Goal: Transaction & Acquisition: Book appointment/travel/reservation

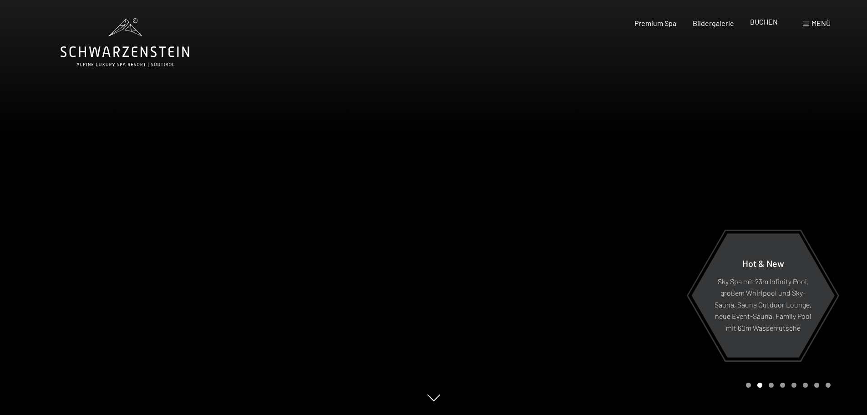
click at [765, 18] on span "BUCHEN" at bounding box center [764, 21] width 28 height 9
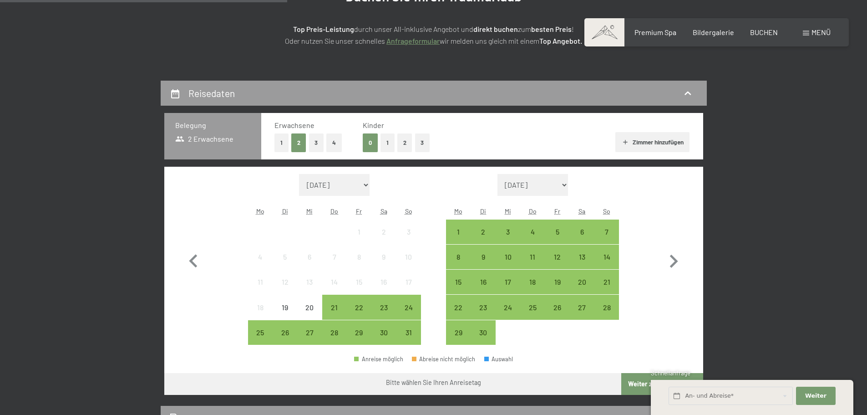
click at [681, 259] on icon "button" at bounding box center [674, 261] width 26 height 26
select select "2025-09-01"
select select "2025-10-01"
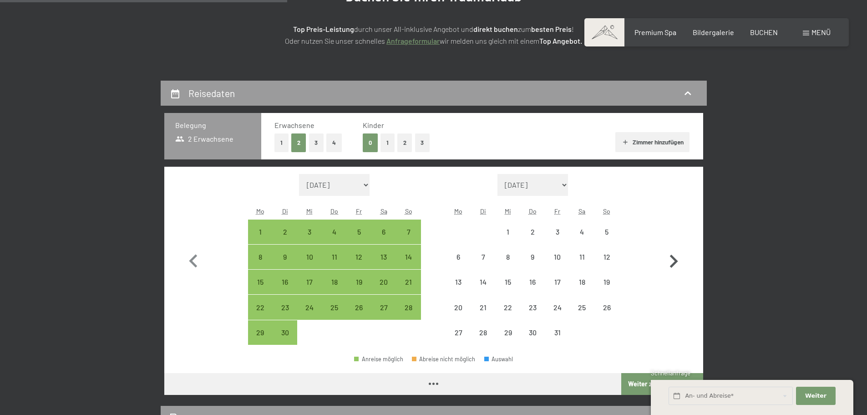
select select "2025-09-01"
select select "2025-10-01"
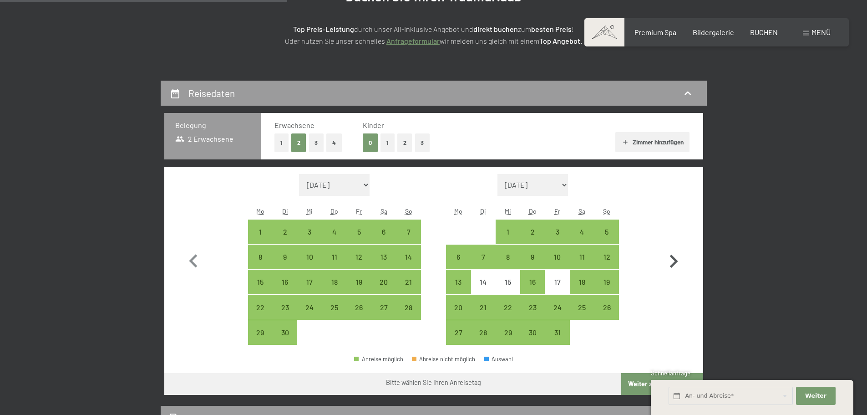
click at [681, 259] on icon "button" at bounding box center [674, 261] width 26 height 26
select select "2025-10-01"
select select "2025-11-01"
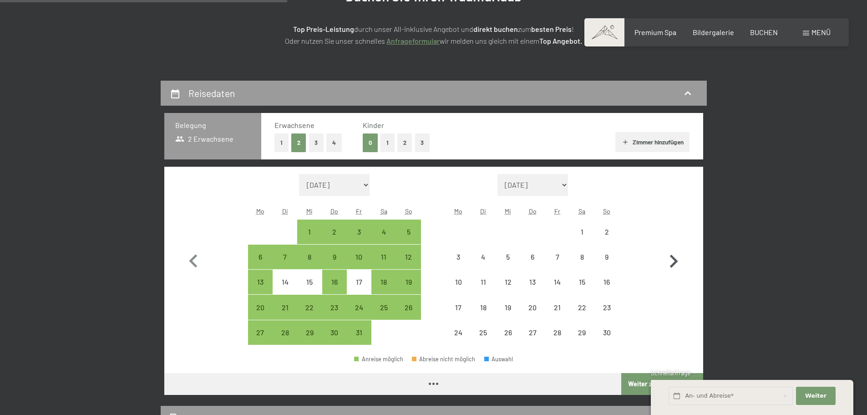
select select "2025-10-01"
select select "2025-11-01"
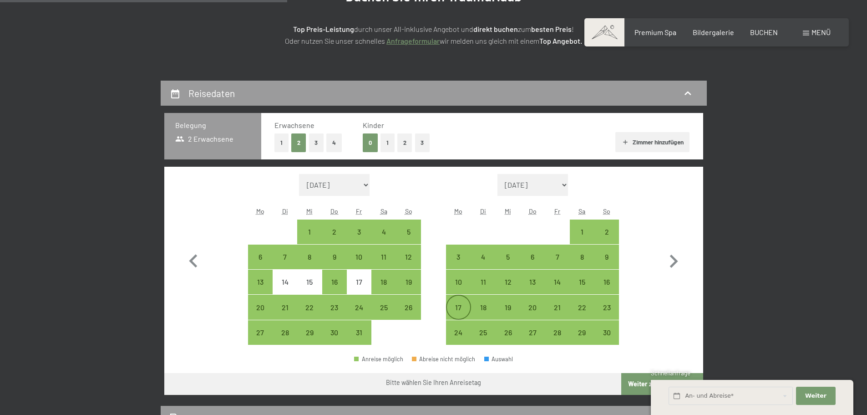
click at [461, 311] on div "17" at bounding box center [458, 315] width 23 height 23
select select "2025-10-01"
select select "2025-11-01"
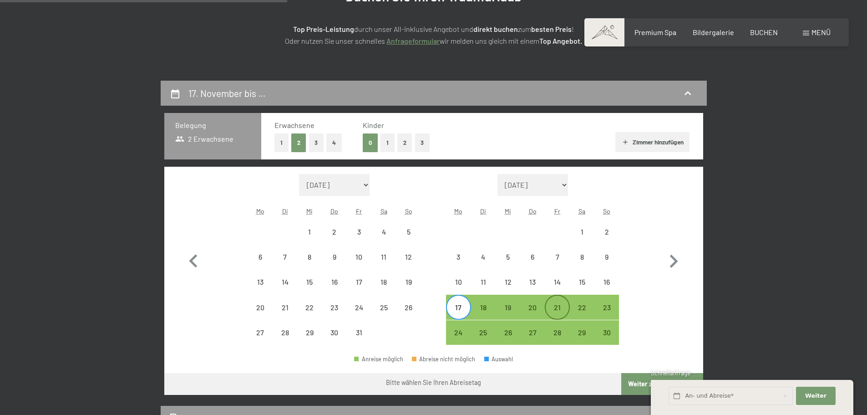
click at [555, 312] on div "21" at bounding box center [557, 315] width 23 height 23
select select "2025-10-01"
select select "2025-11-01"
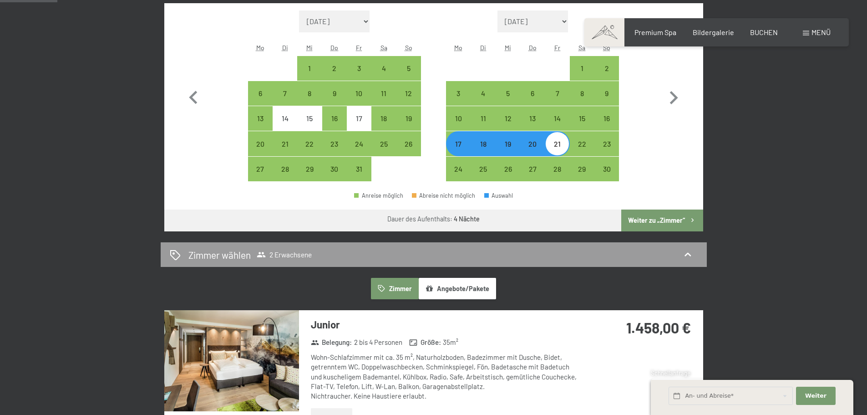
scroll to position [319, 0]
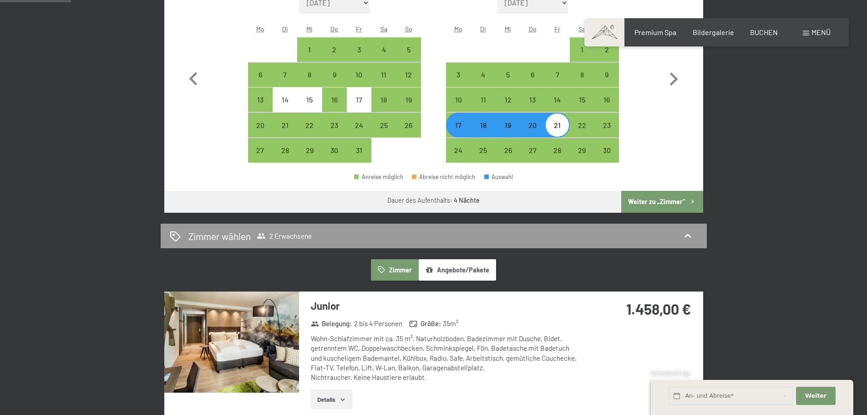
click at [466, 270] on button "Angebote/Pakete" at bounding box center [457, 269] width 77 height 21
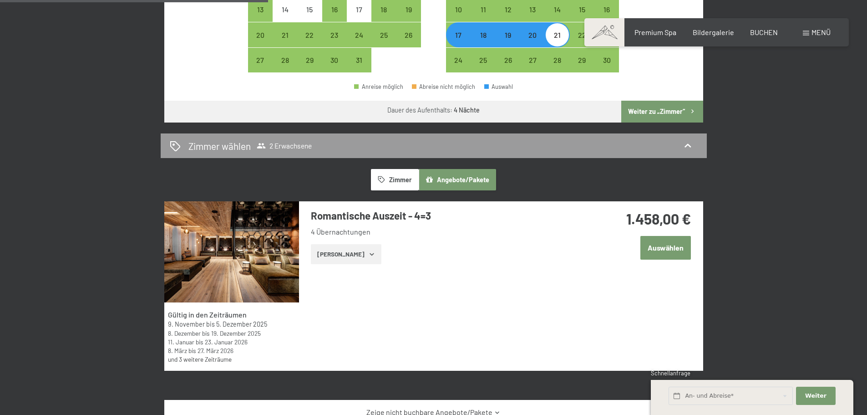
scroll to position [410, 0]
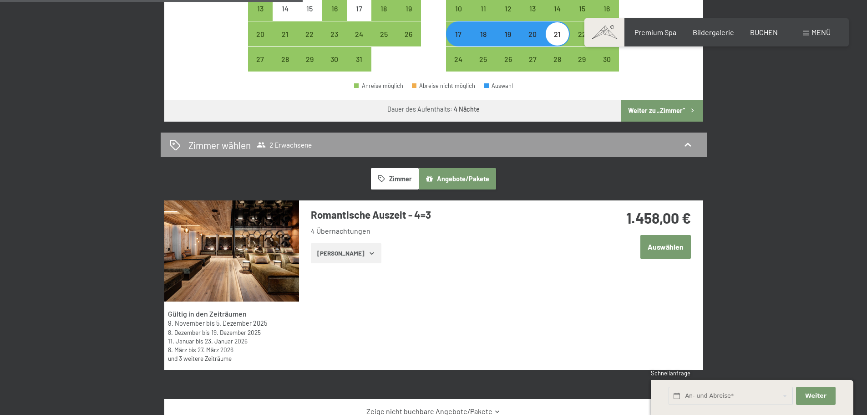
click at [372, 258] on div "Zeige Zimmer" at bounding box center [446, 253] width 271 height 20
click at [345, 251] on button "Zeige Zimmer" at bounding box center [346, 253] width 71 height 20
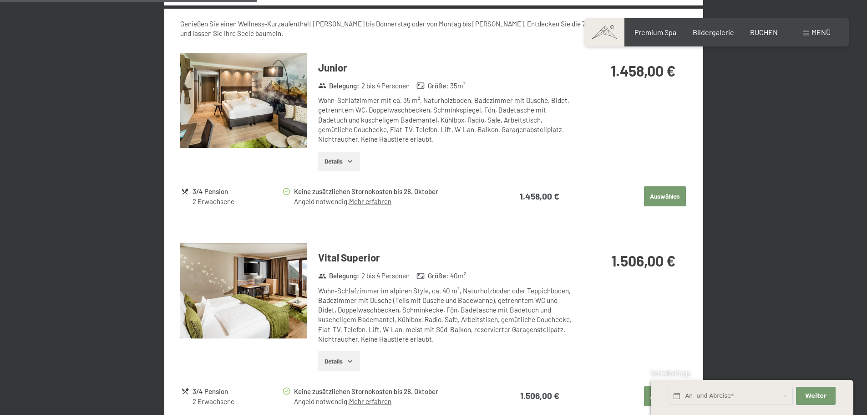
scroll to position [865, 0]
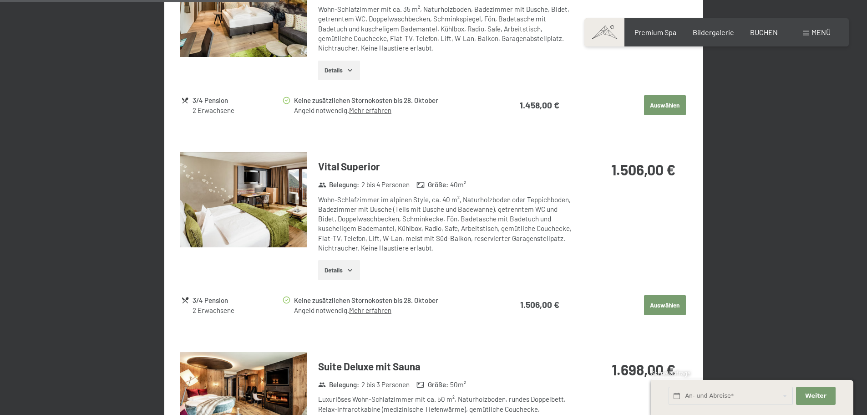
click at [264, 225] on img at bounding box center [243, 199] width 127 height 95
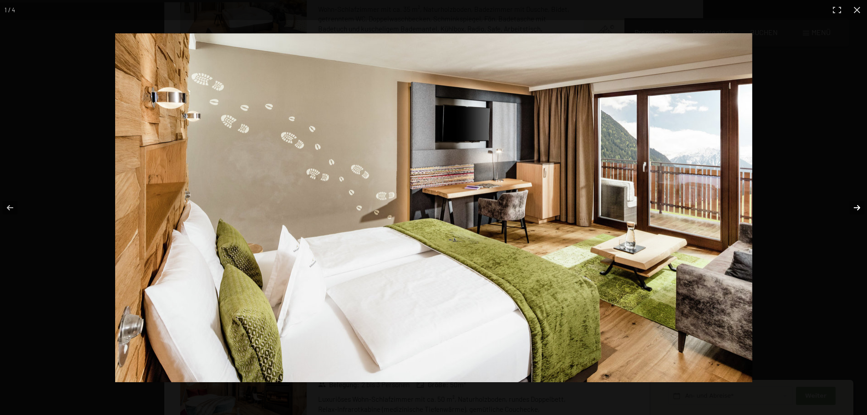
click at [854, 204] on button "button" at bounding box center [852, 208] width 32 height 46
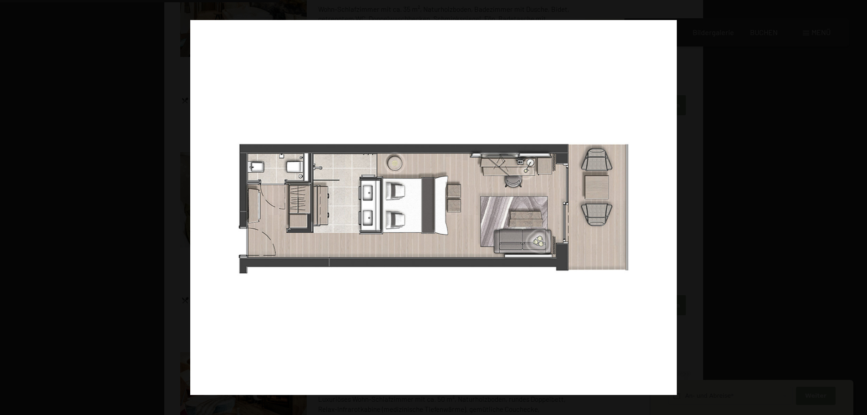
click at [854, 204] on button "button" at bounding box center [852, 208] width 32 height 46
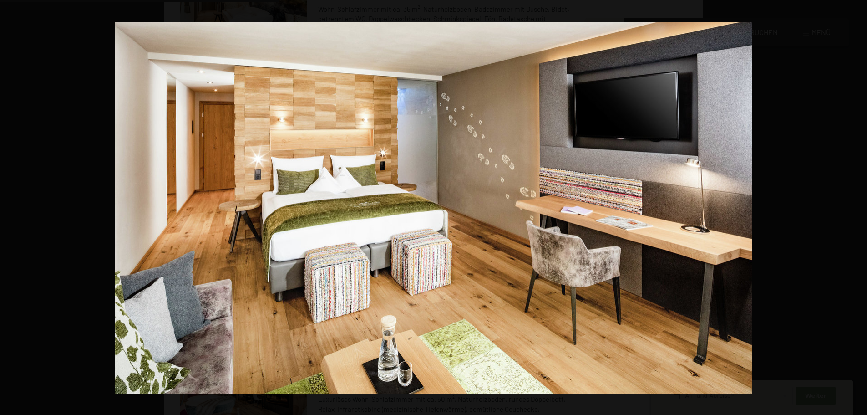
click at [854, 204] on button "button" at bounding box center [852, 208] width 32 height 46
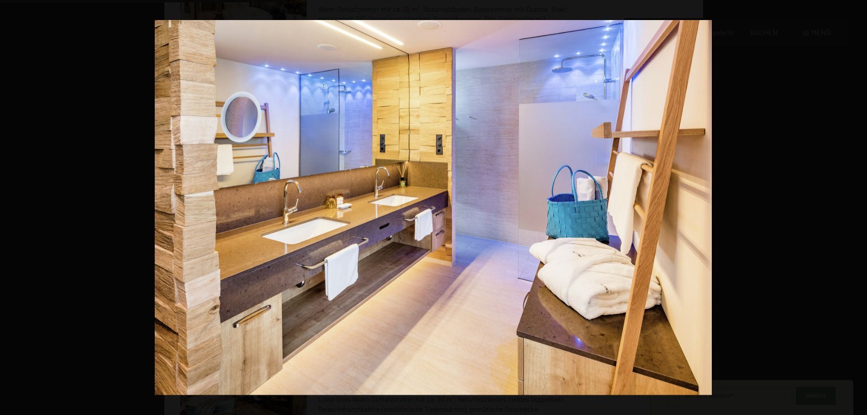
click at [854, 204] on button "button" at bounding box center [852, 208] width 32 height 46
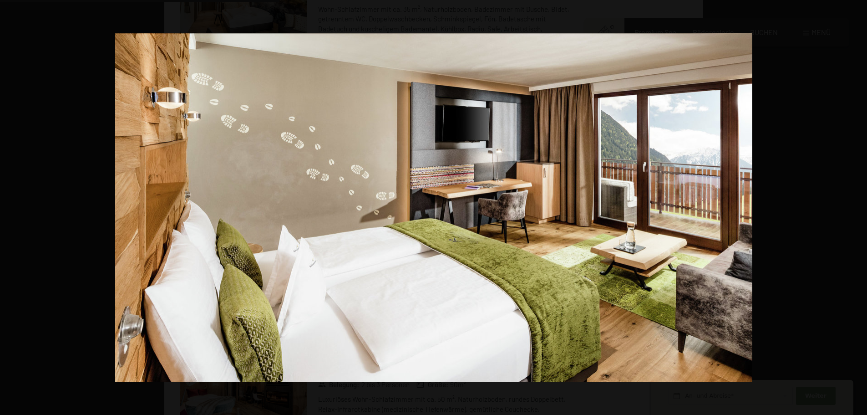
click at [854, 204] on button "button" at bounding box center [852, 208] width 32 height 46
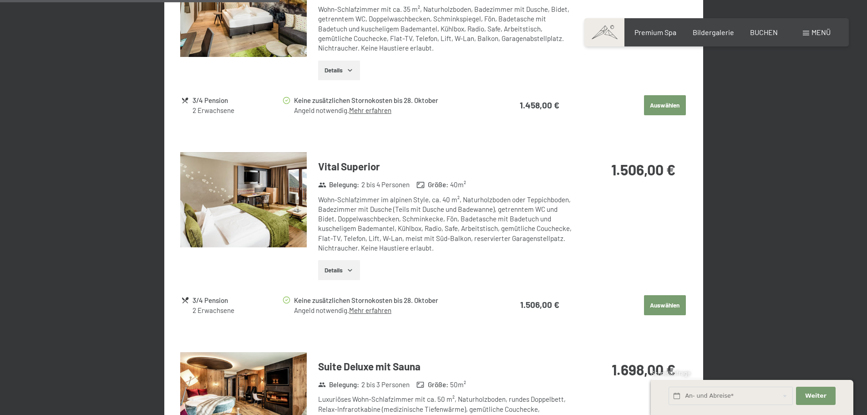
click at [0, 0] on button "button" at bounding box center [0, 0] width 0 height 0
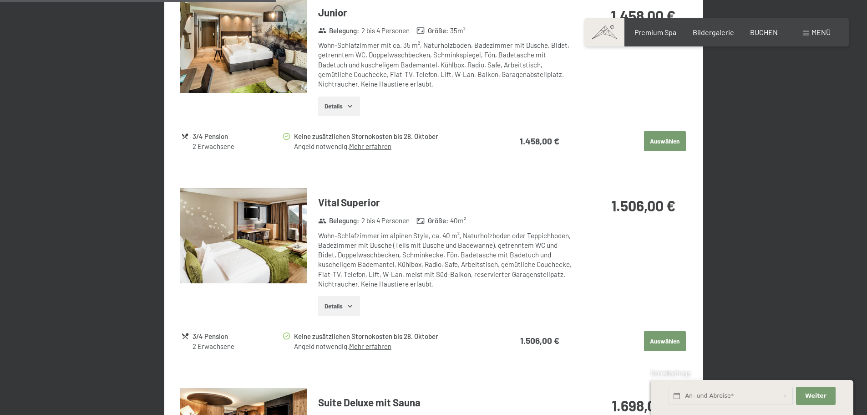
scroll to position [774, 0]
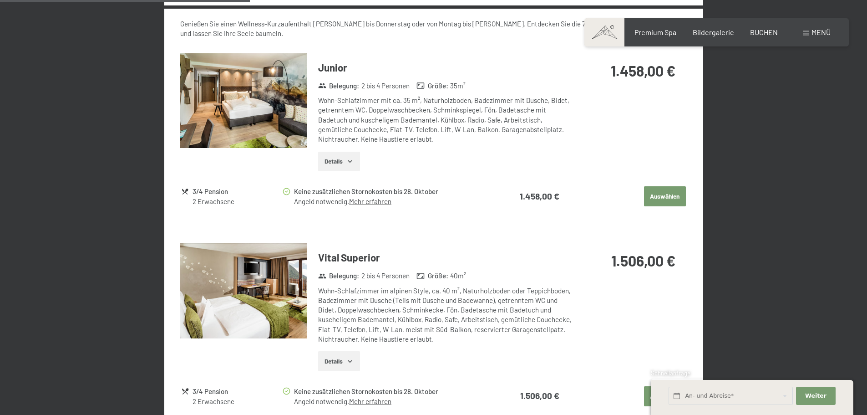
click at [210, 93] on img at bounding box center [243, 100] width 127 height 95
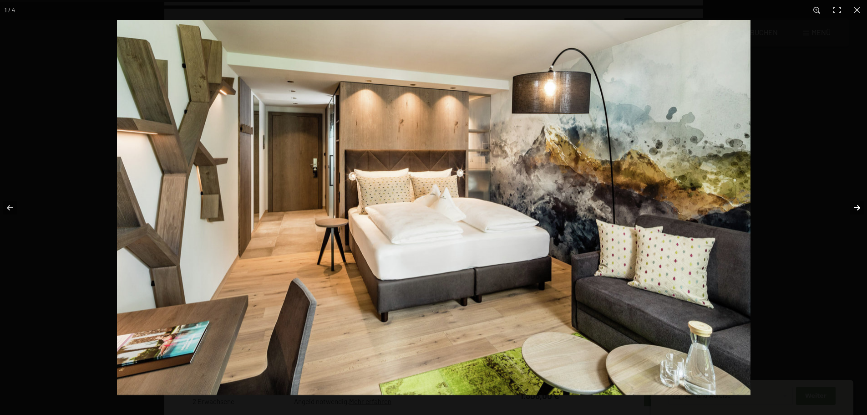
click at [857, 208] on button "button" at bounding box center [852, 208] width 32 height 46
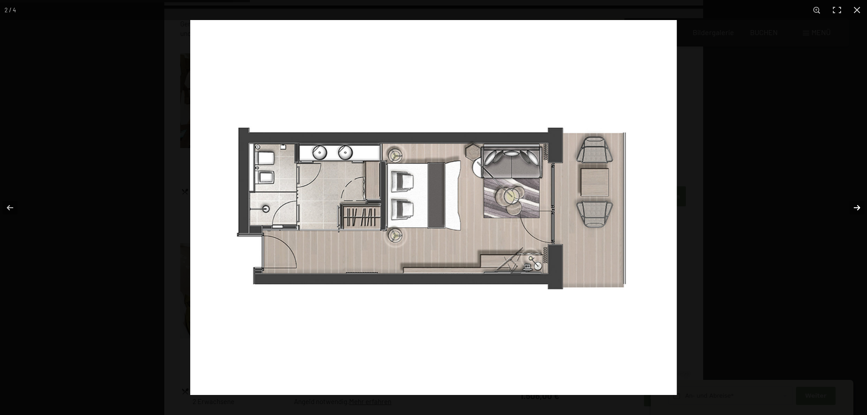
click at [857, 208] on button "button" at bounding box center [852, 208] width 32 height 46
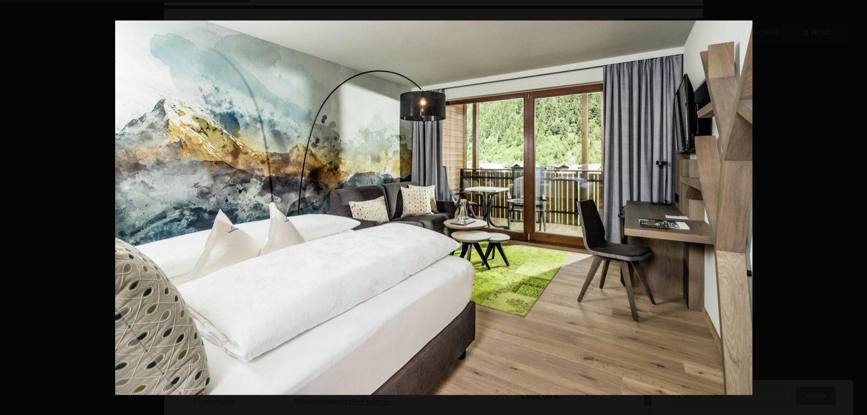
click at [857, 208] on button "button" at bounding box center [852, 208] width 32 height 46
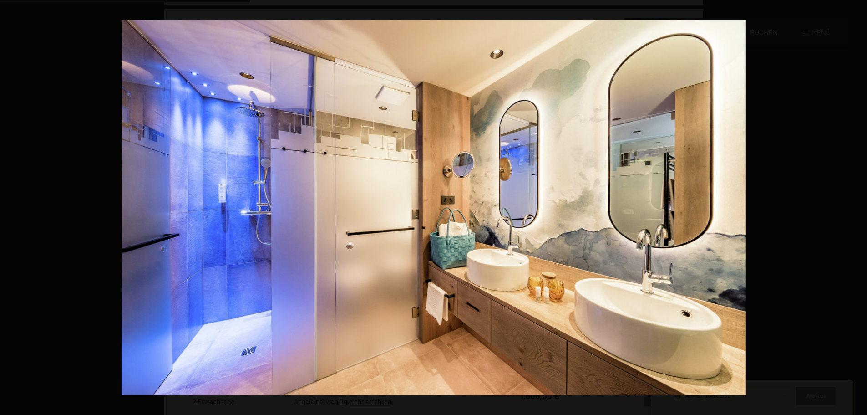
click at [857, 208] on button "button" at bounding box center [852, 208] width 32 height 46
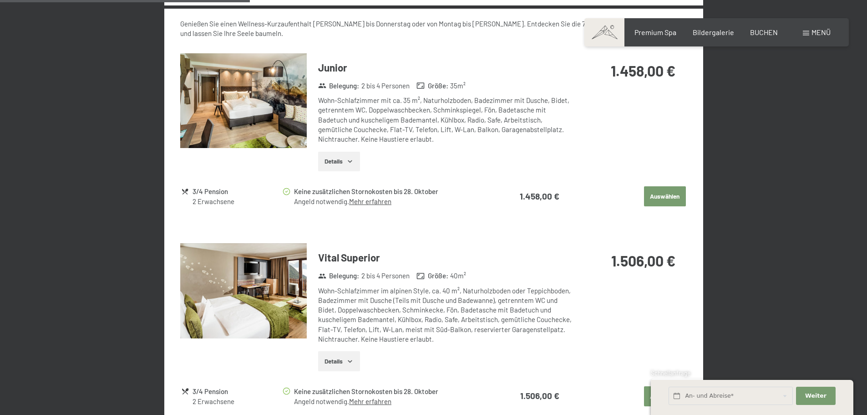
click at [0, 0] on button "button" at bounding box center [0, 0] width 0 height 0
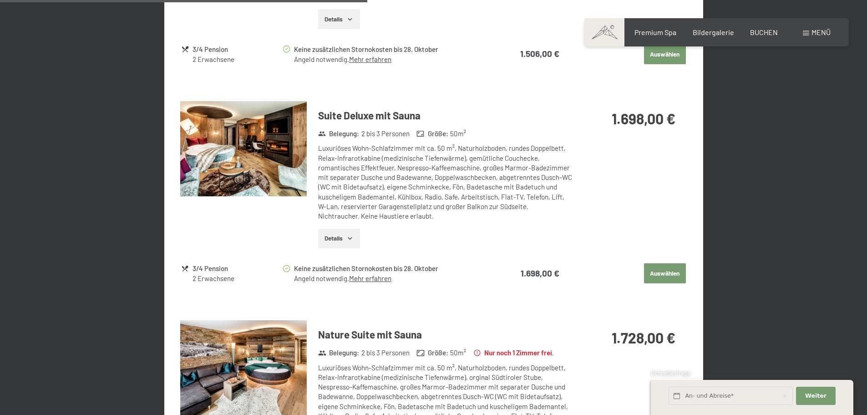
scroll to position [1138, 0]
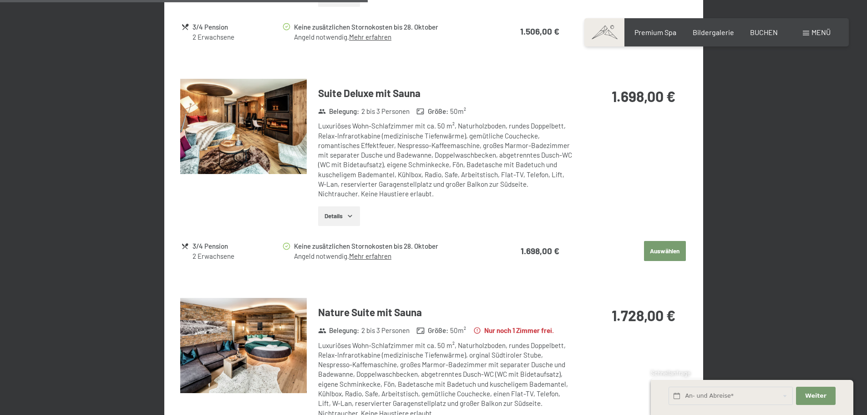
click at [283, 322] on img at bounding box center [243, 345] width 127 height 95
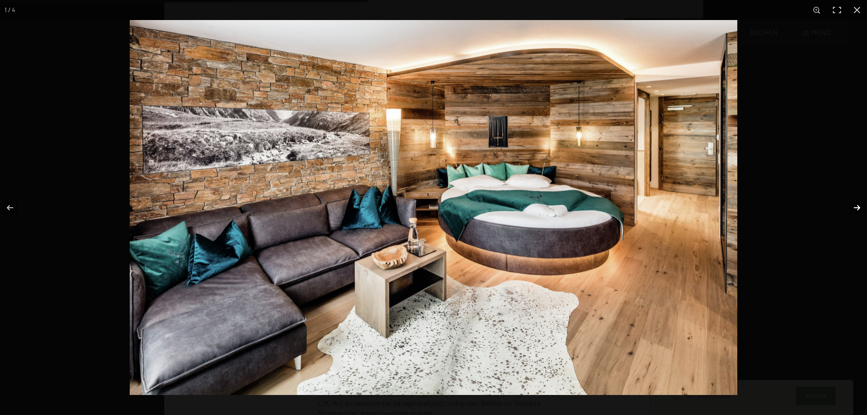
click at [856, 208] on button "button" at bounding box center [852, 208] width 32 height 46
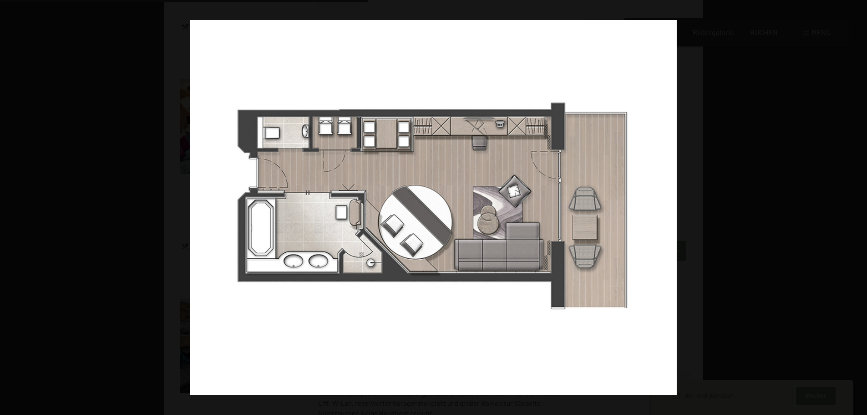
click at [856, 208] on button "button" at bounding box center [852, 208] width 32 height 46
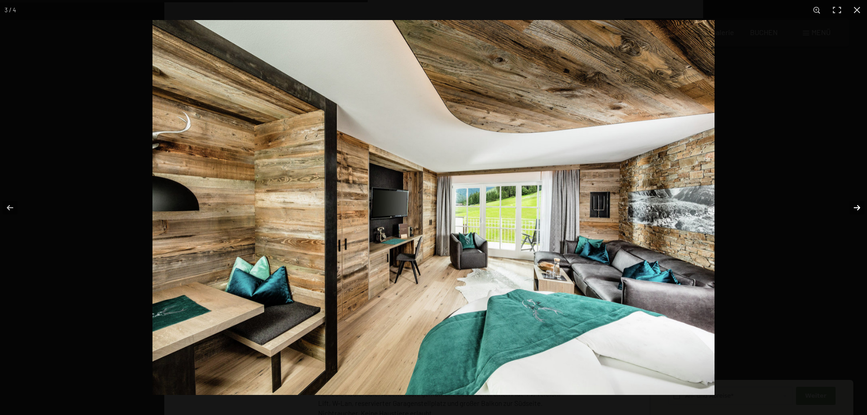
click at [856, 207] on button "button" at bounding box center [852, 208] width 32 height 46
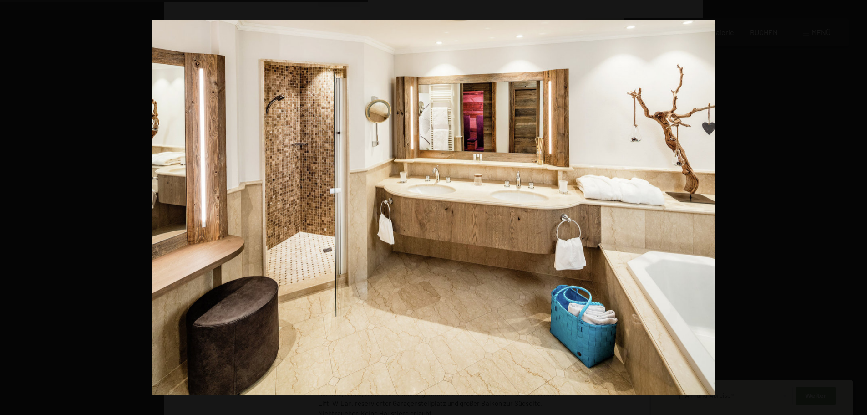
click at [856, 207] on button "button" at bounding box center [852, 208] width 32 height 46
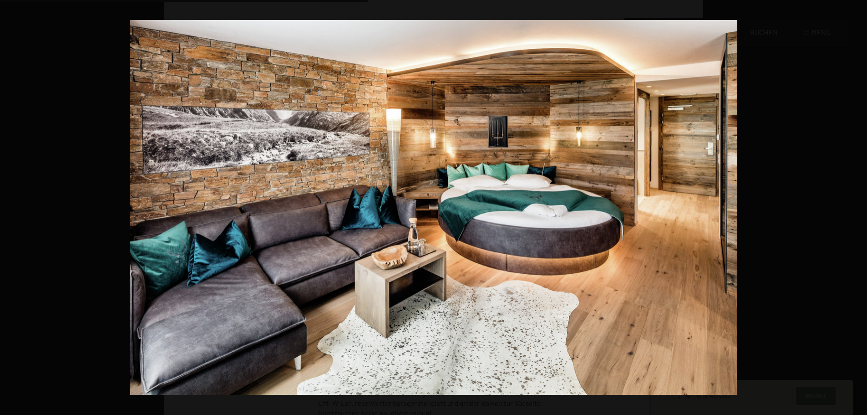
click at [856, 207] on button "button" at bounding box center [852, 208] width 32 height 46
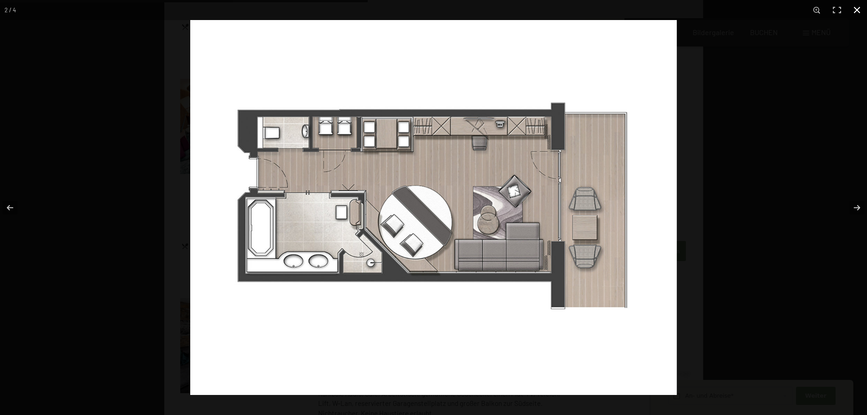
click at [855, 9] on button "button" at bounding box center [857, 10] width 20 height 20
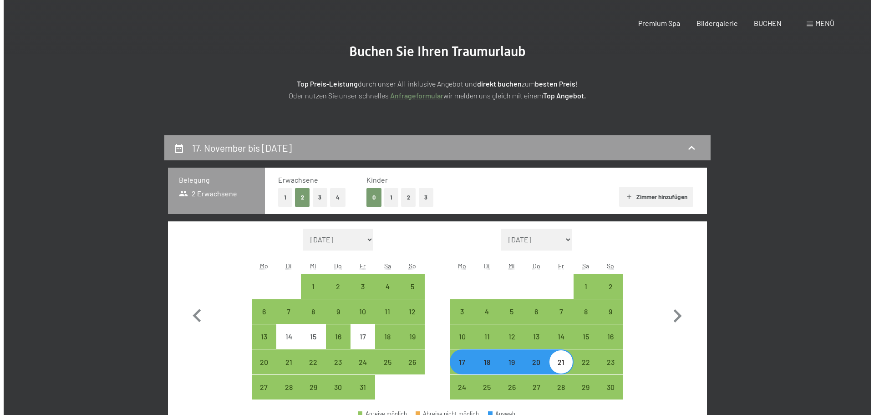
scroll to position [0, 0]
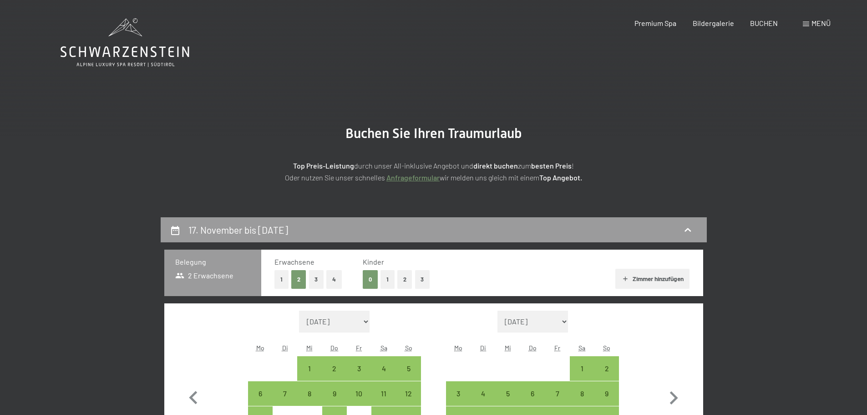
click at [802, 23] on div "Buchen Anfragen Premium Spa Bildergalerie BUCHEN Menü DE IT EN Gutschein Bilder…" at bounding box center [717, 23] width 228 height 10
click at [808, 22] on span at bounding box center [806, 24] width 6 height 5
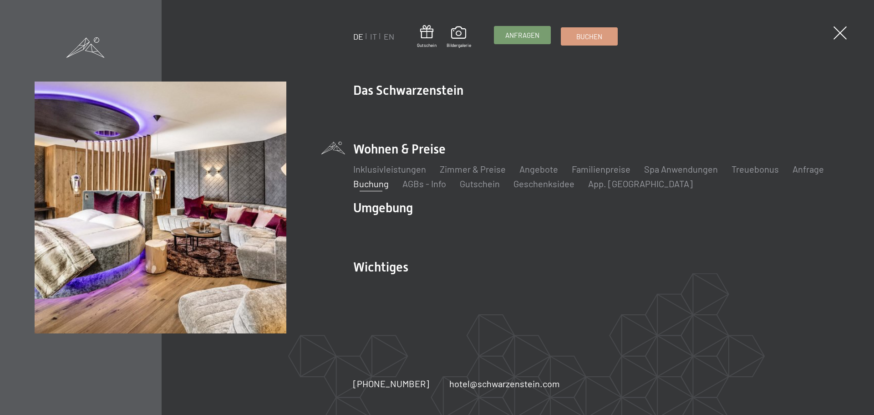
click at [509, 38] on span "Anfragen" at bounding box center [522, 36] width 34 height 10
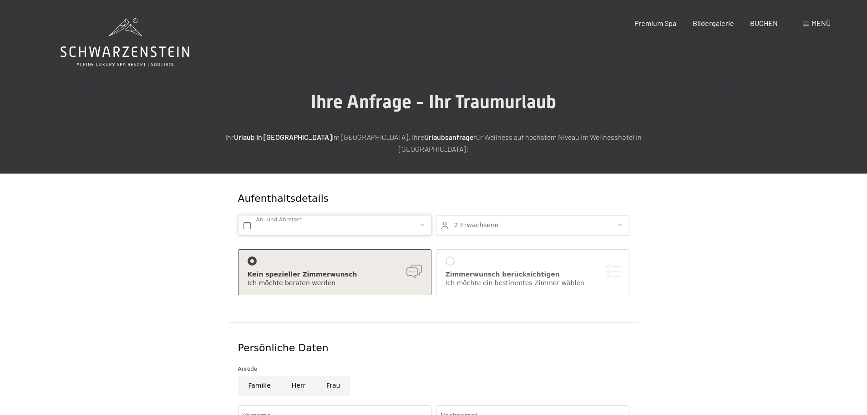
click at [386, 215] on input "text" at bounding box center [335, 225] width 194 height 20
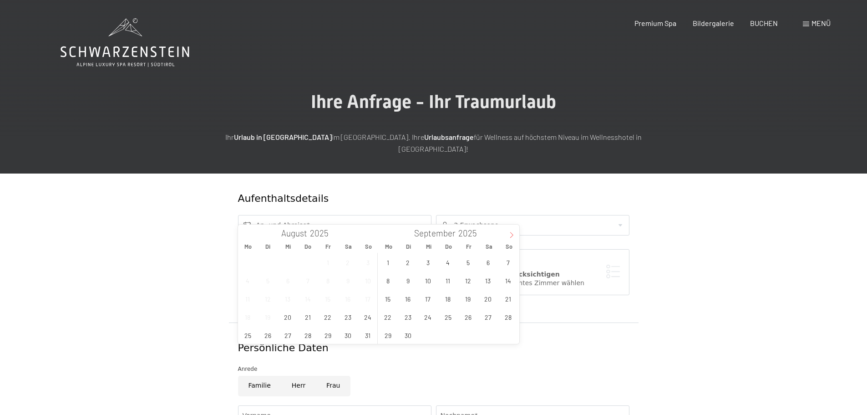
click at [514, 235] on icon at bounding box center [512, 235] width 6 height 6
click at [387, 316] on span "17" at bounding box center [388, 317] width 18 height 18
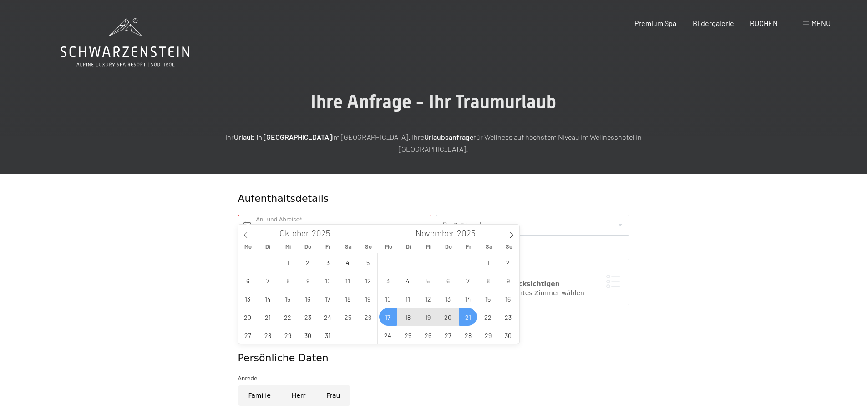
click at [465, 317] on span "21" at bounding box center [468, 317] width 18 height 18
type input "Mo. 17.11.2025 - Fr. 21.11.2025"
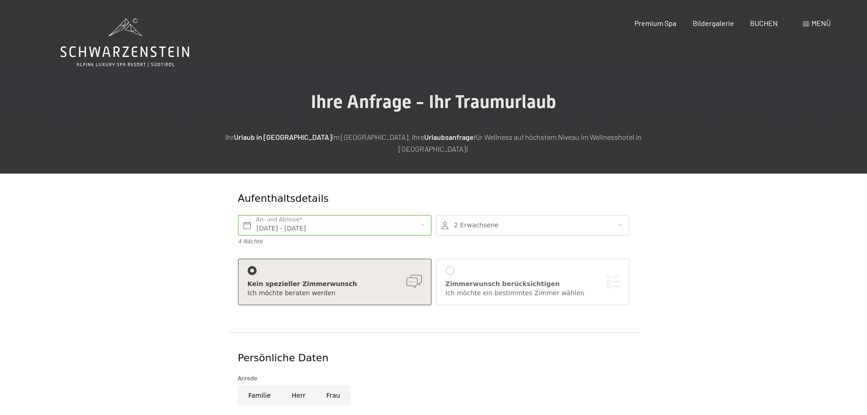
click at [450, 266] on div at bounding box center [450, 270] width 9 height 9
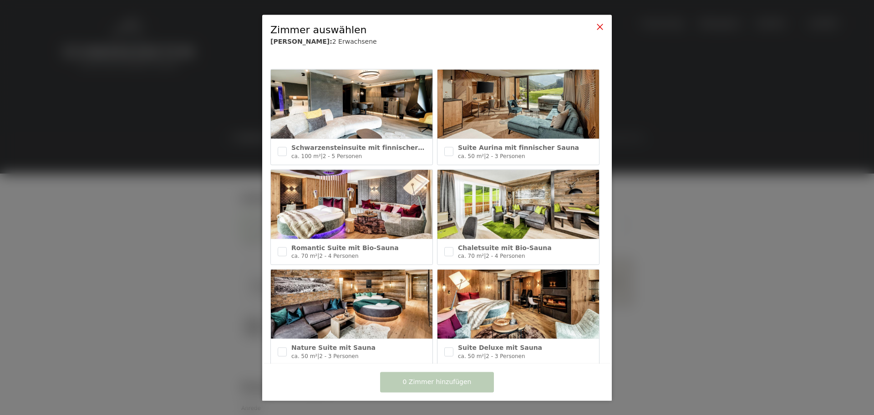
click at [598, 28] on icon at bounding box center [599, 26] width 7 height 7
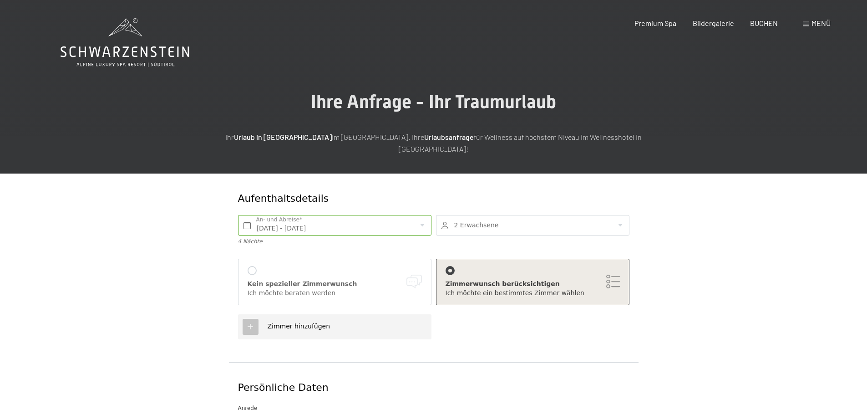
click at [254, 266] on div at bounding box center [252, 270] width 9 height 9
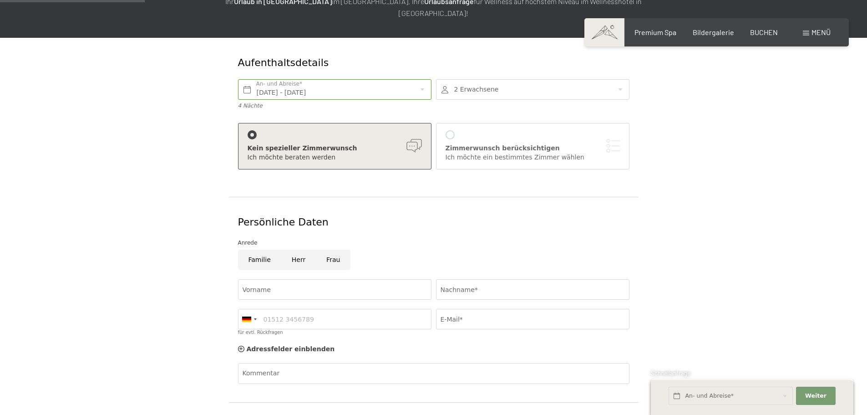
scroll to position [137, 0]
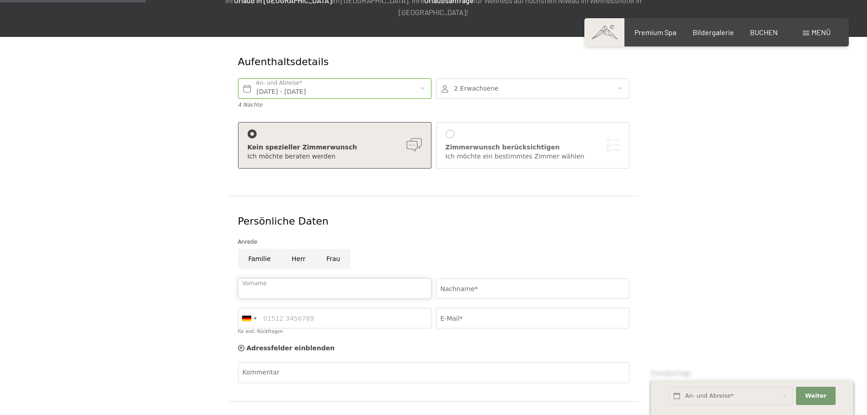
click at [345, 278] on input "Vorname" at bounding box center [335, 288] width 194 height 20
type input "Lea"
click at [462, 278] on input "Nachname*" at bounding box center [533, 288] width 194 height 20
type input "Oberhauser"
click at [256, 317] on div at bounding box center [255, 318] width 3 height 2
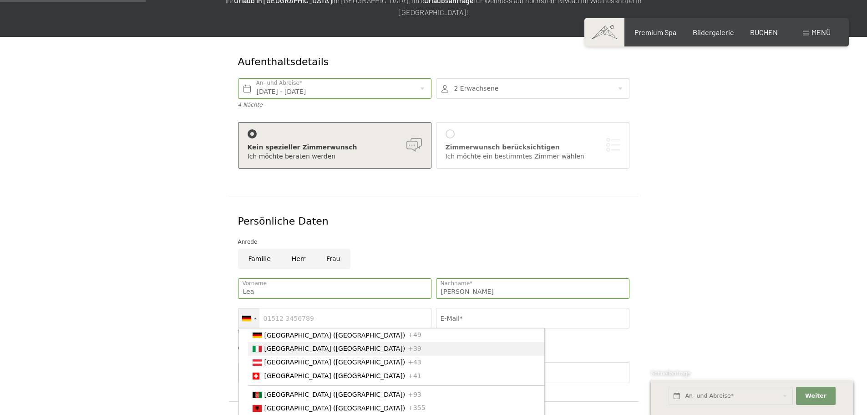
click at [276, 345] on span "[GEOGRAPHIC_DATA] ([GEOGRAPHIC_DATA])" at bounding box center [335, 348] width 141 height 7
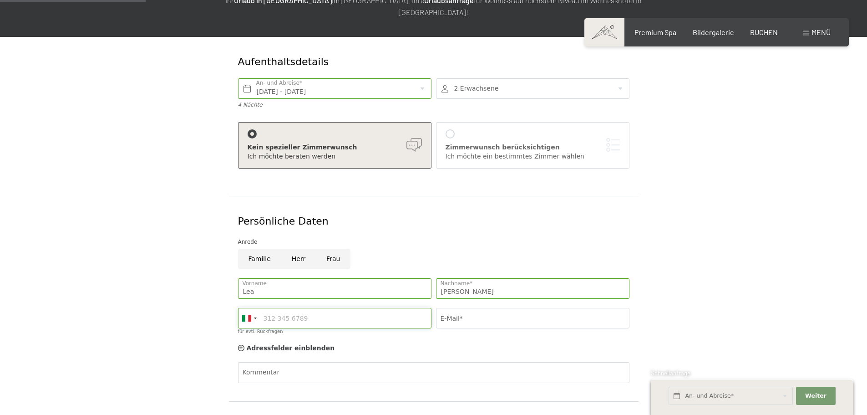
click at [294, 308] on input "für evtl. Rückfragen" at bounding box center [335, 318] width 194 height 20
type input "3314829818"
type input "info@garni-erika.it"
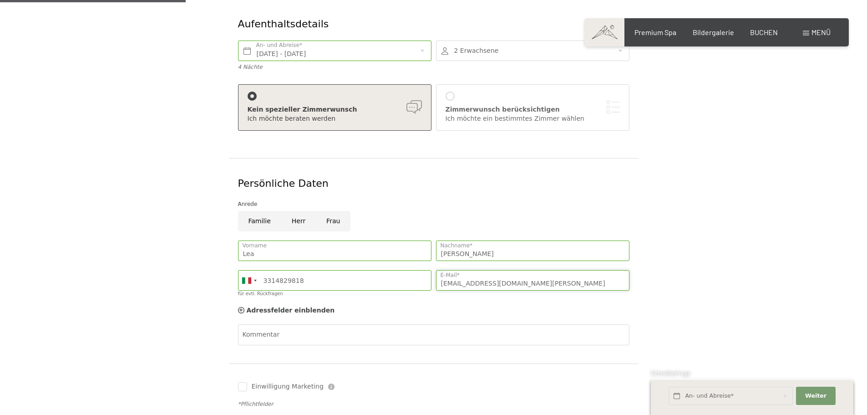
scroll to position [91, 0]
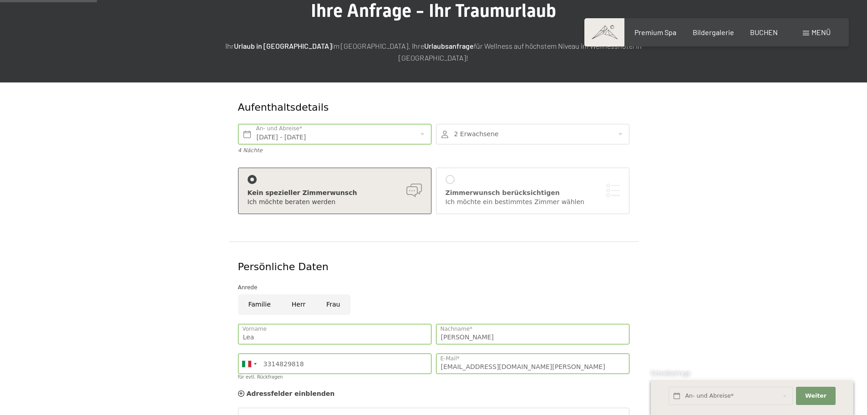
click at [332, 294] on input "Frau" at bounding box center [333, 304] width 35 height 20
radio input "true"
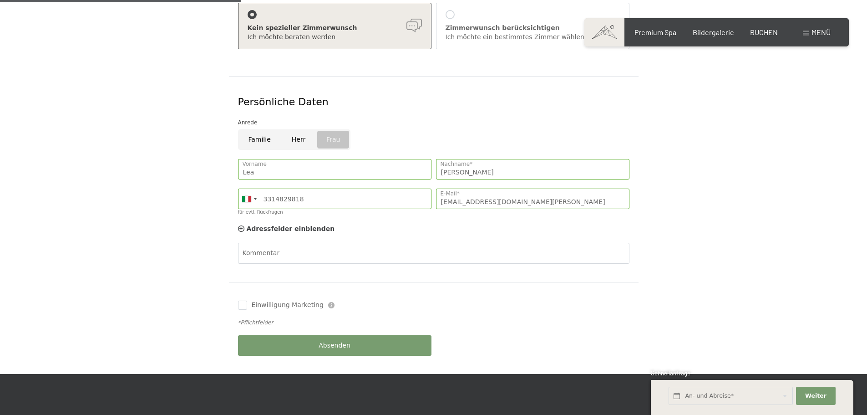
scroll to position [273, 0]
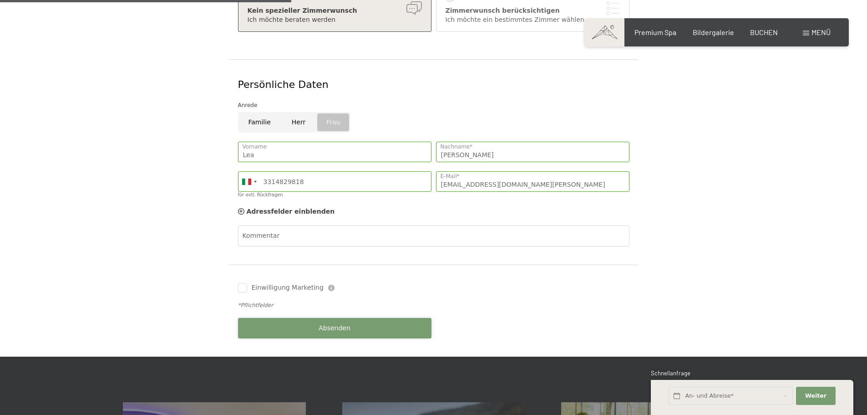
click at [356, 318] on button "Absenden" at bounding box center [335, 328] width 194 height 20
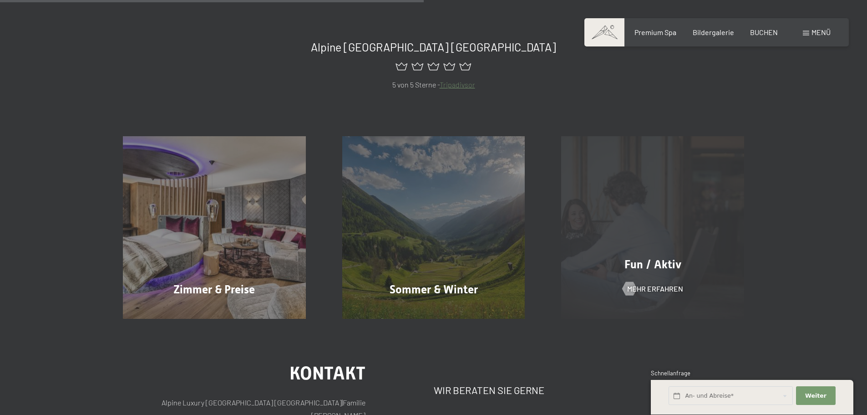
scroll to position [319, 0]
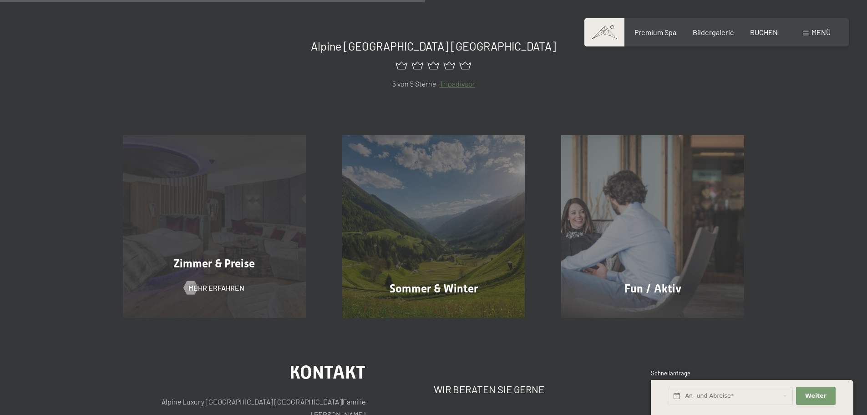
click at [254, 212] on div "Zimmer & Preise Mehr erfahren" at bounding box center [214, 226] width 219 height 183
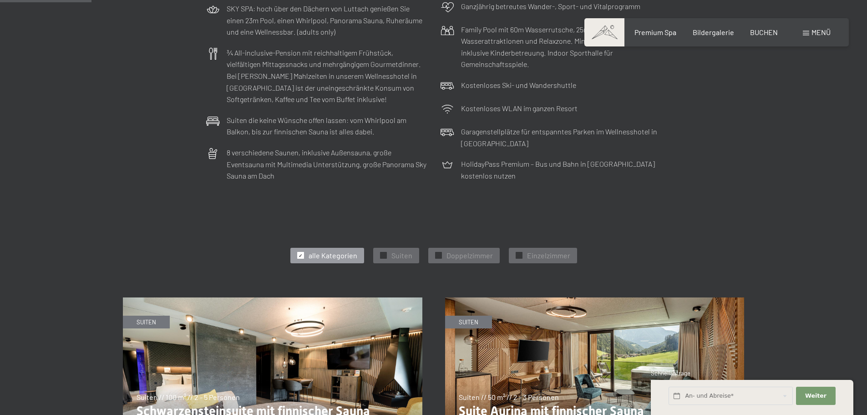
scroll to position [319, 0]
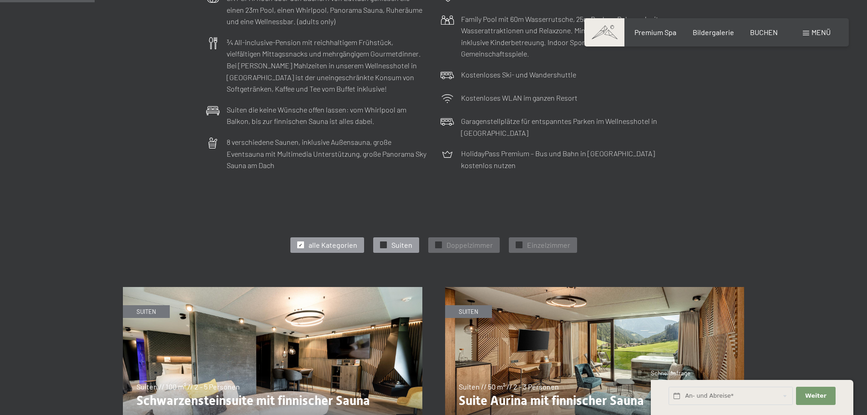
click at [381, 245] on div at bounding box center [383, 244] width 7 height 7
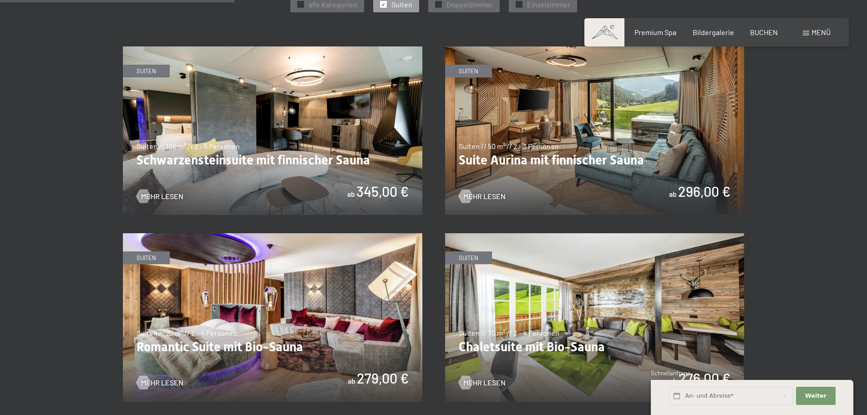
scroll to position [410, 0]
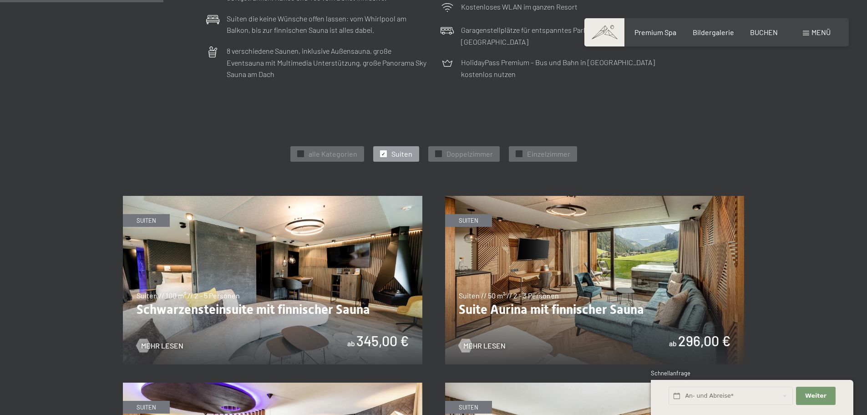
click at [389, 153] on div "✓ Suiten" at bounding box center [396, 153] width 46 height 15
click at [387, 153] on div "✓ Suiten" at bounding box center [396, 153] width 46 height 15
click at [384, 153] on span "✓" at bounding box center [384, 154] width 4 height 6
click at [441, 152] on div at bounding box center [438, 153] width 7 height 7
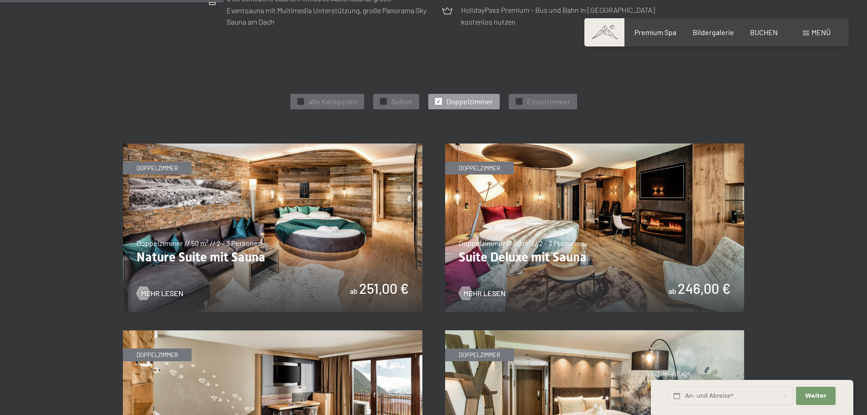
scroll to position [455, 0]
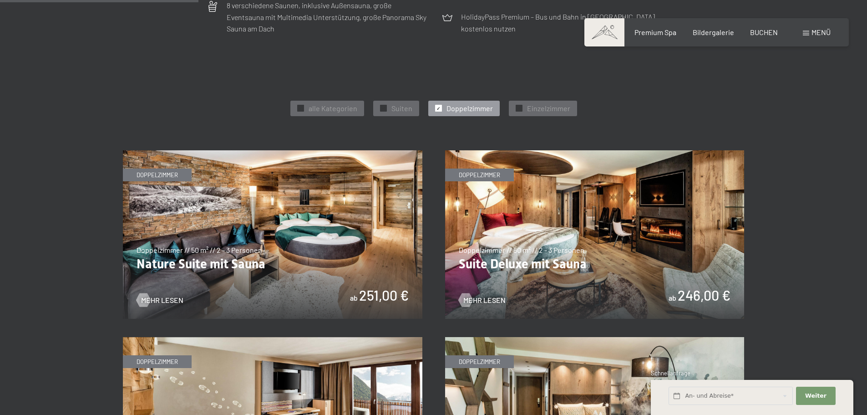
click at [292, 207] on img at bounding box center [273, 234] width 300 height 168
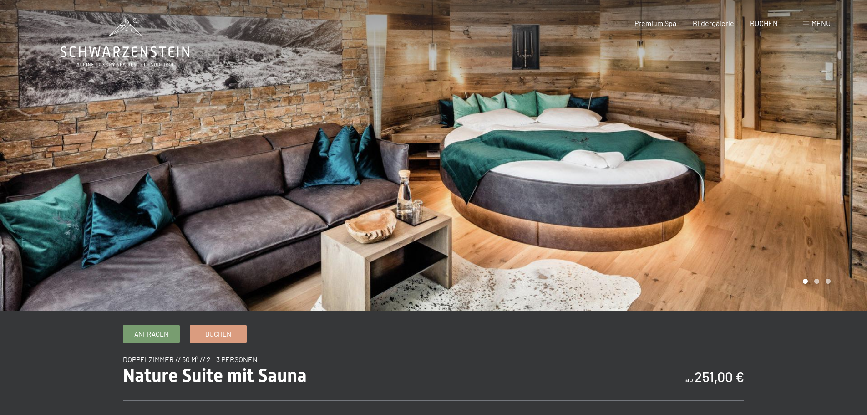
click at [806, 172] on div at bounding box center [651, 155] width 434 height 311
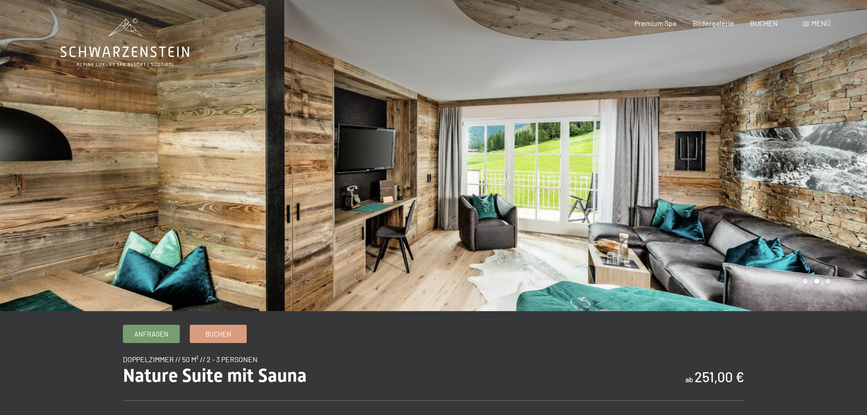
click at [806, 172] on div at bounding box center [651, 155] width 434 height 311
